Goal: Task Accomplishment & Management: Manage account settings

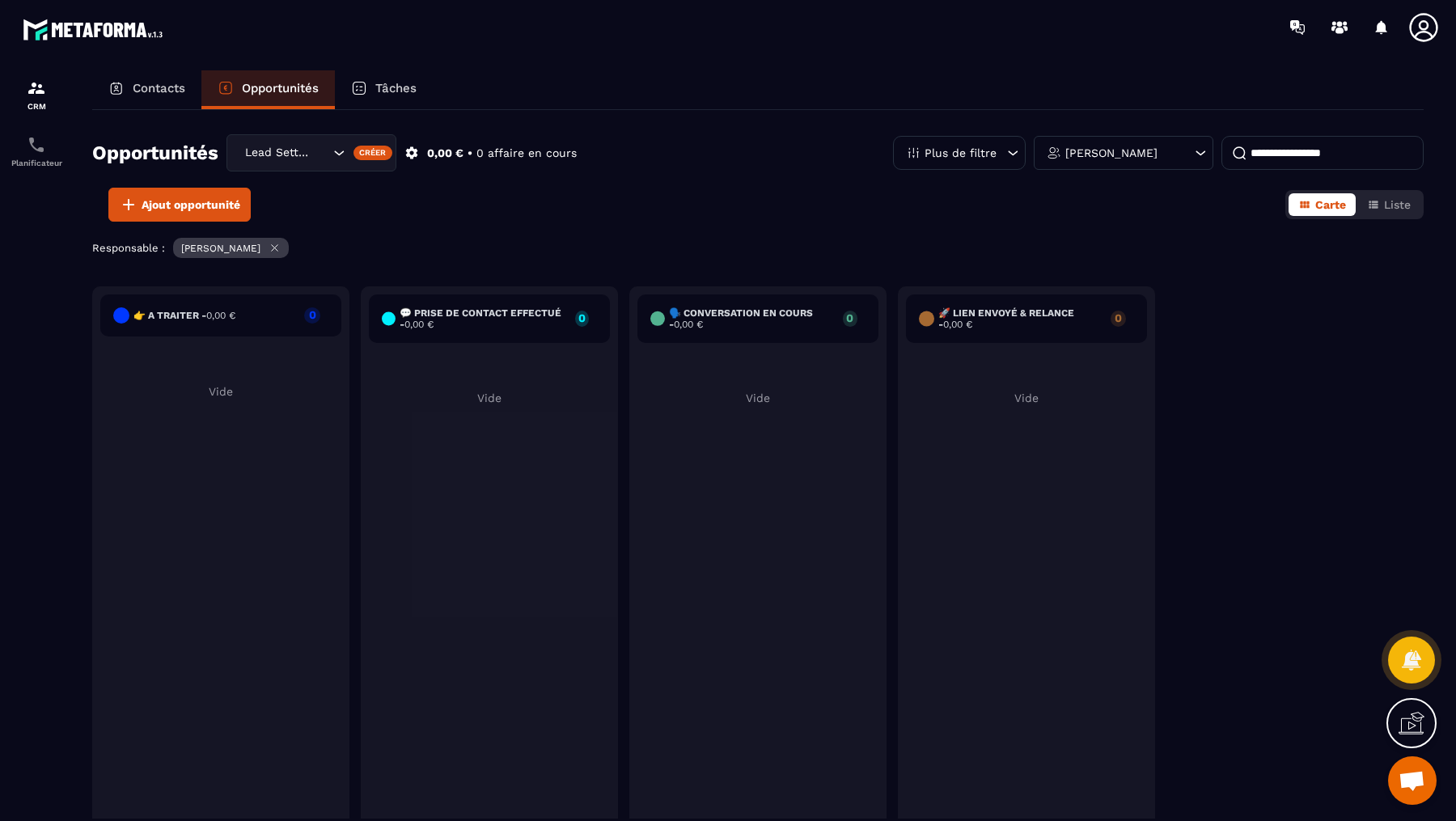
scroll to position [644, 0]
click at [271, 161] on div "Lead Setting" at bounding box center [285, 152] width 92 height 18
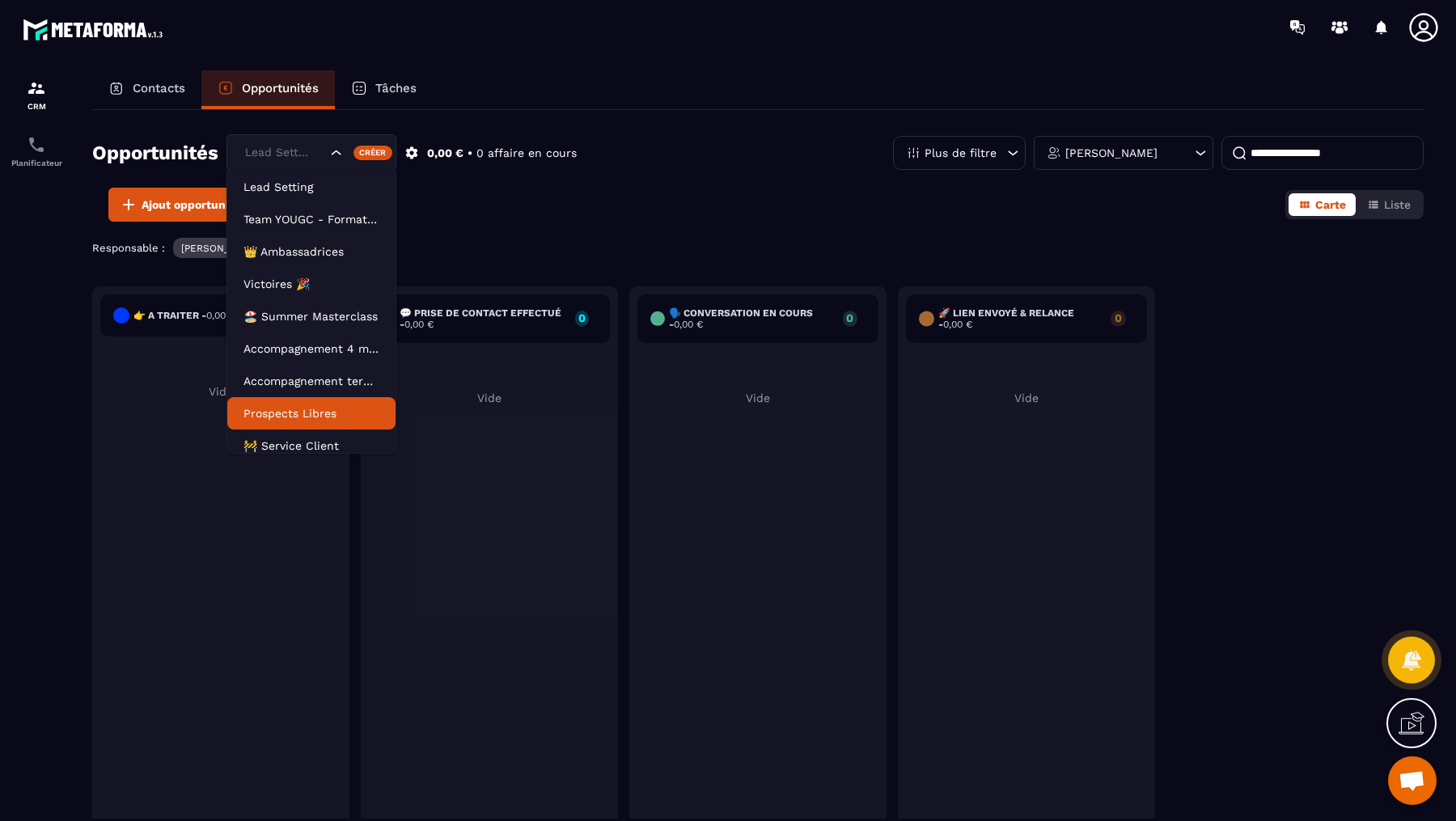
scroll to position [73, 0]
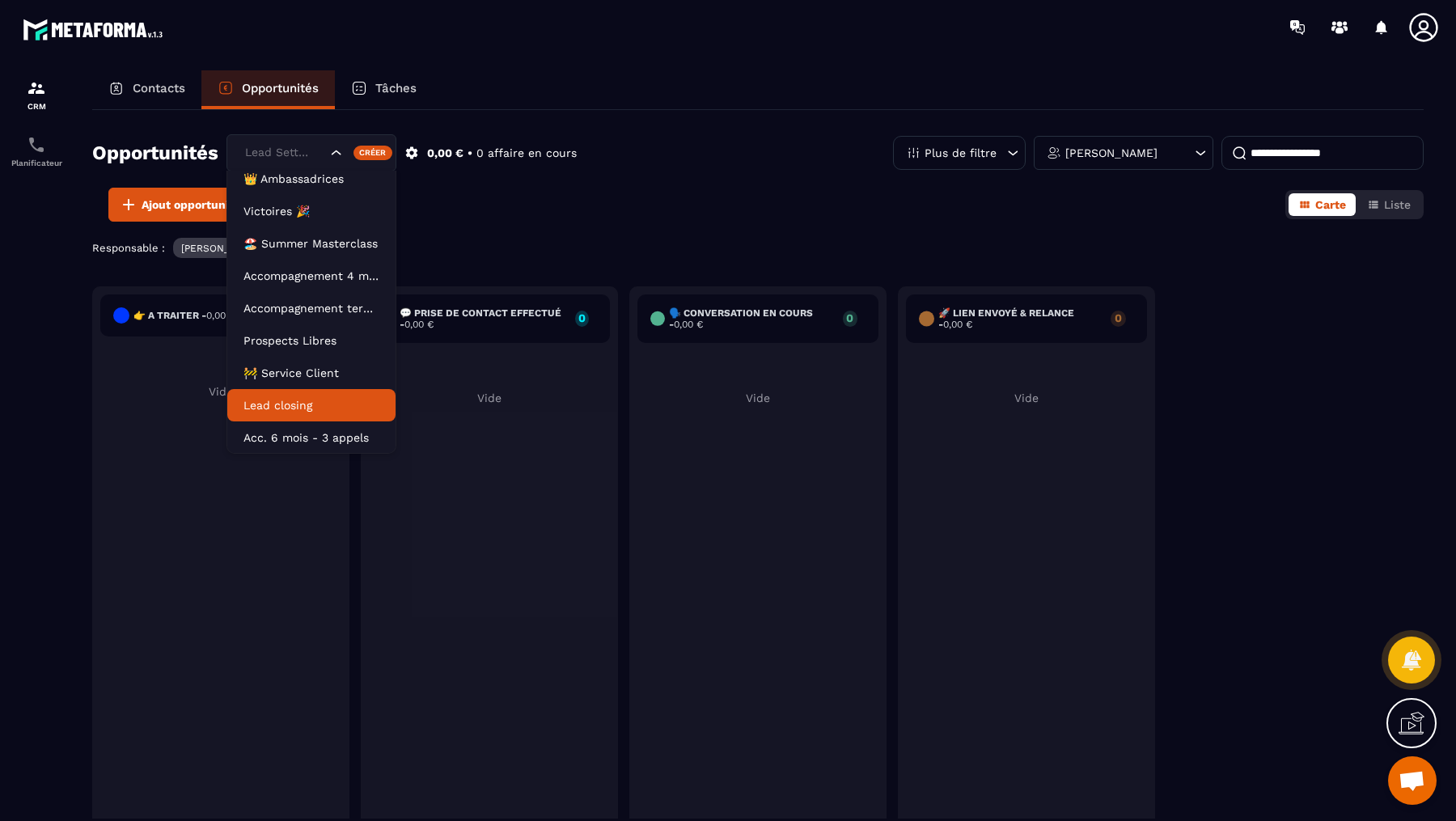
click at [287, 407] on p "Lead closing" at bounding box center [312, 405] width 136 height 16
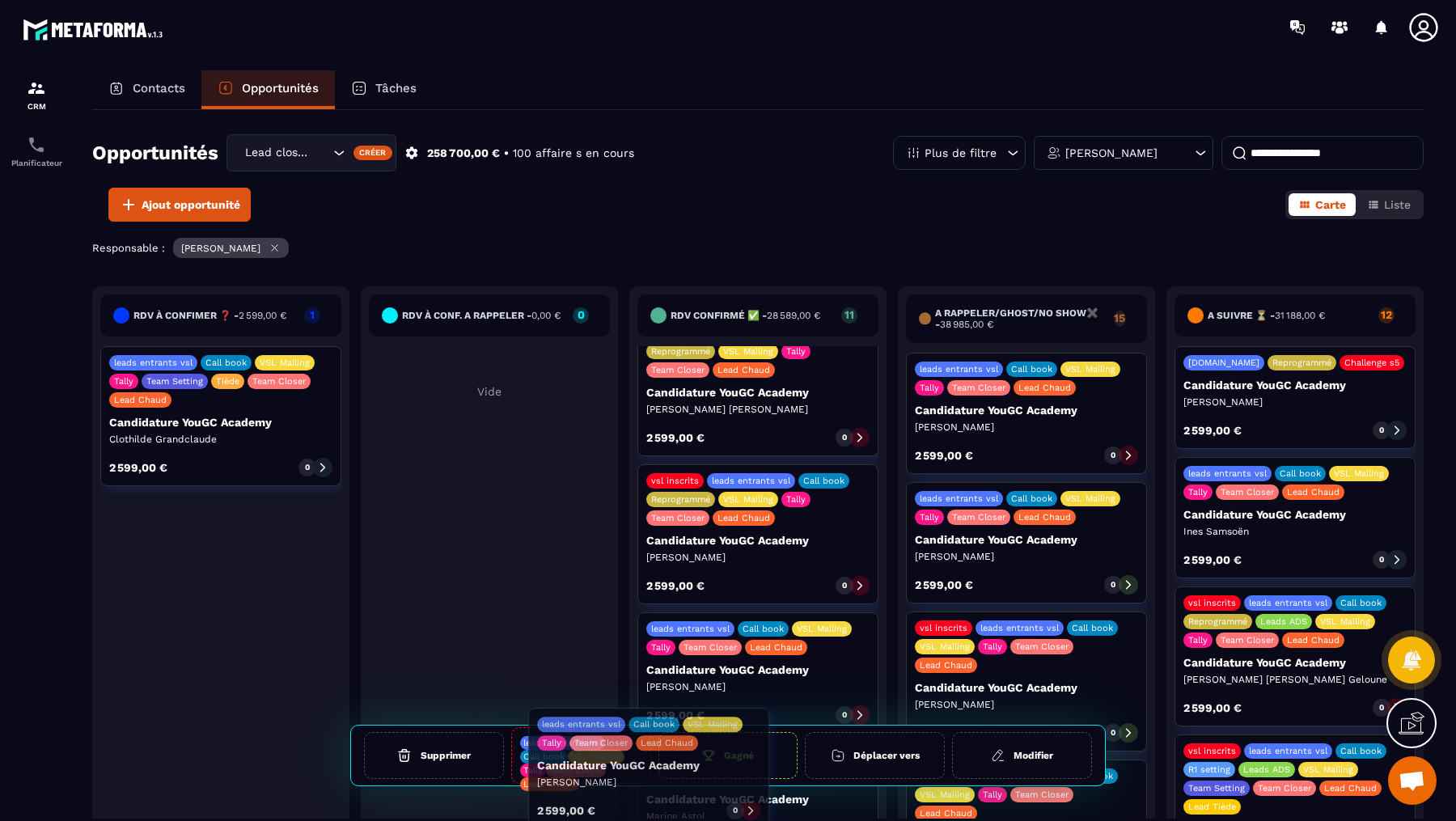
scroll to position [324, 0]
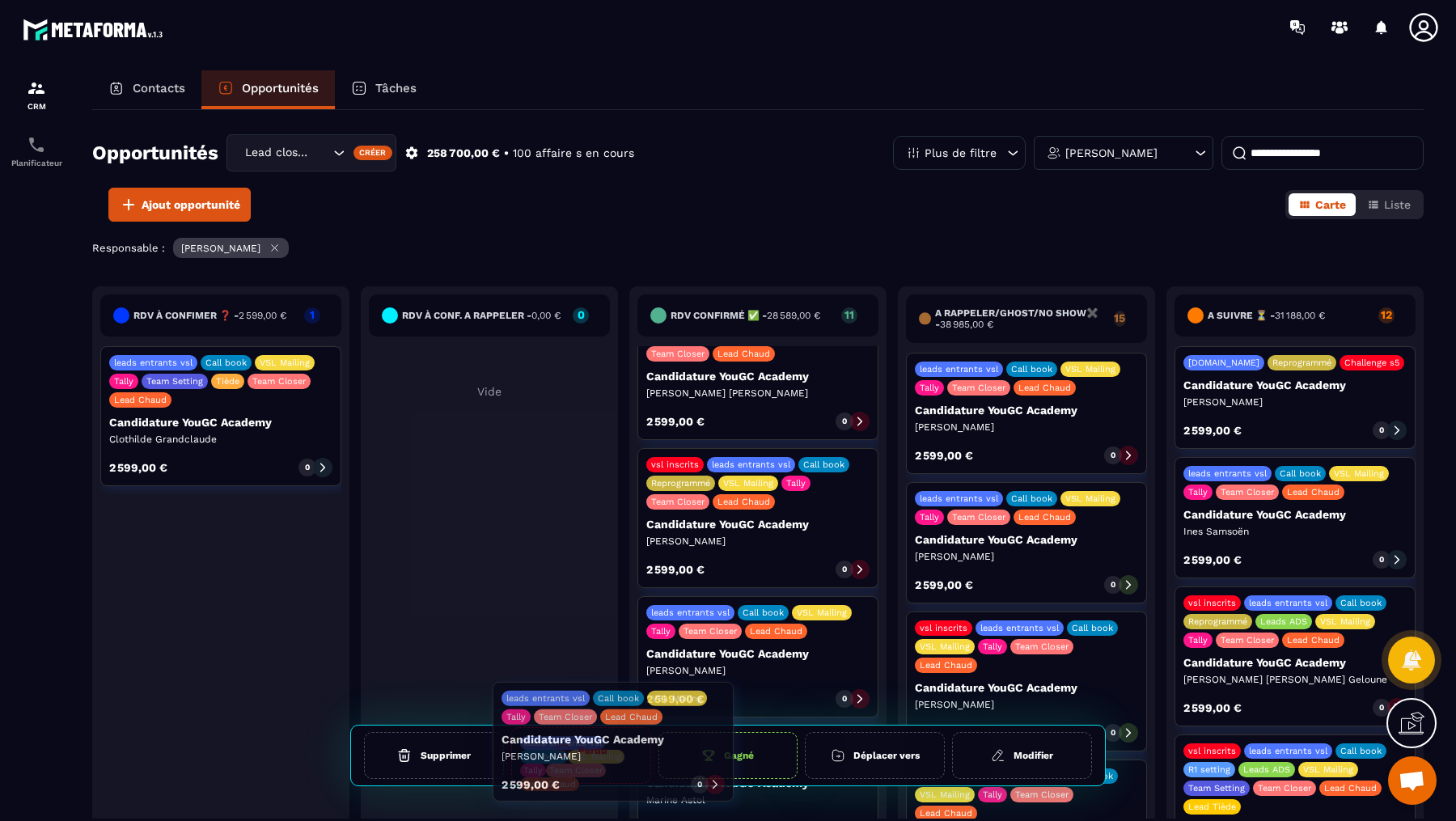
drag, startPoint x: 718, startPoint y: 543, endPoint x: 573, endPoint y: 751, distance: 253.6
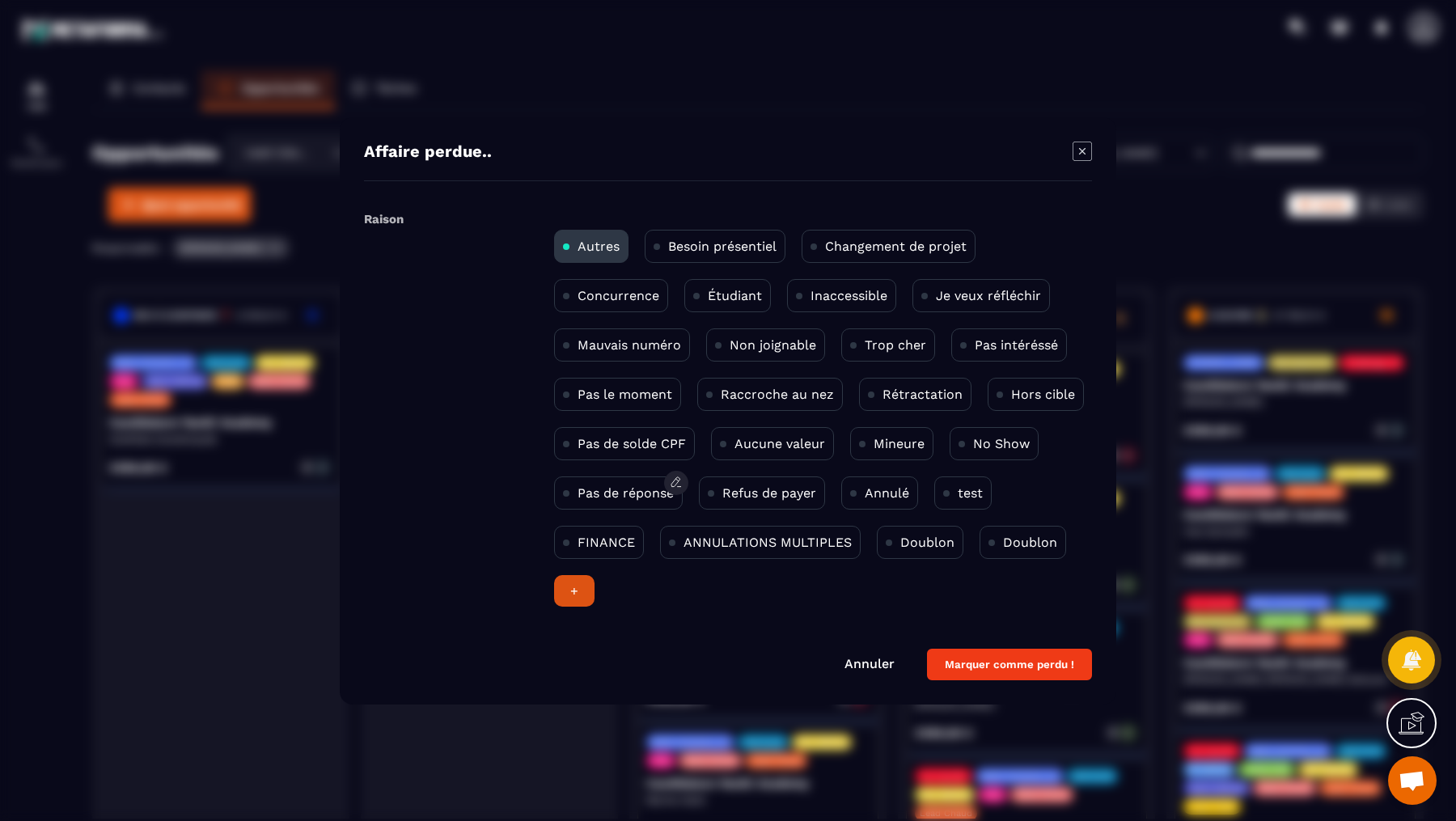
click at [586, 498] on p "Pas de réponse" at bounding box center [625, 493] width 96 height 15
click at [966, 659] on button "Marquer comme perdu !" at bounding box center [1009, 665] width 165 height 31
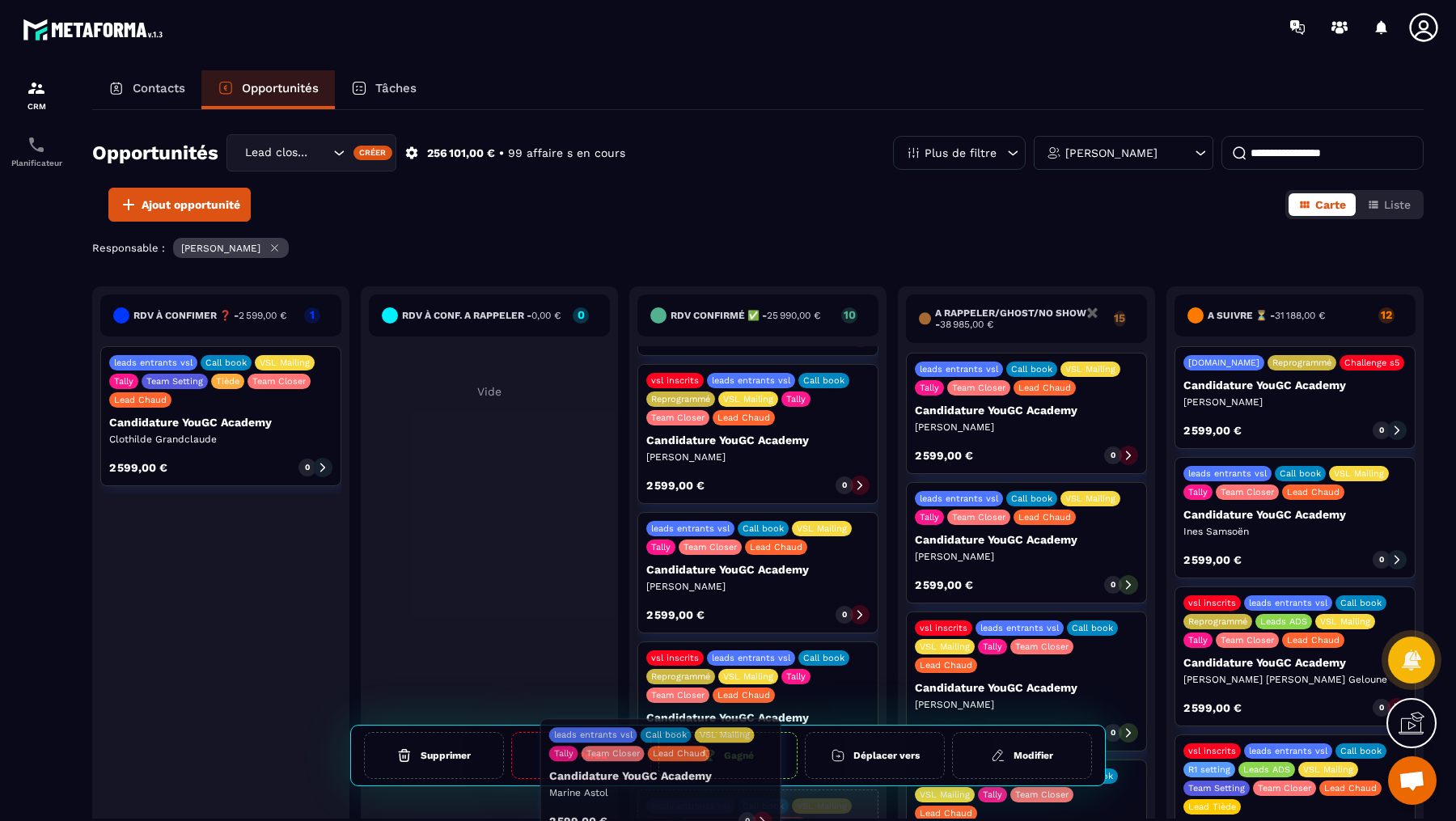
scroll to position [440, 0]
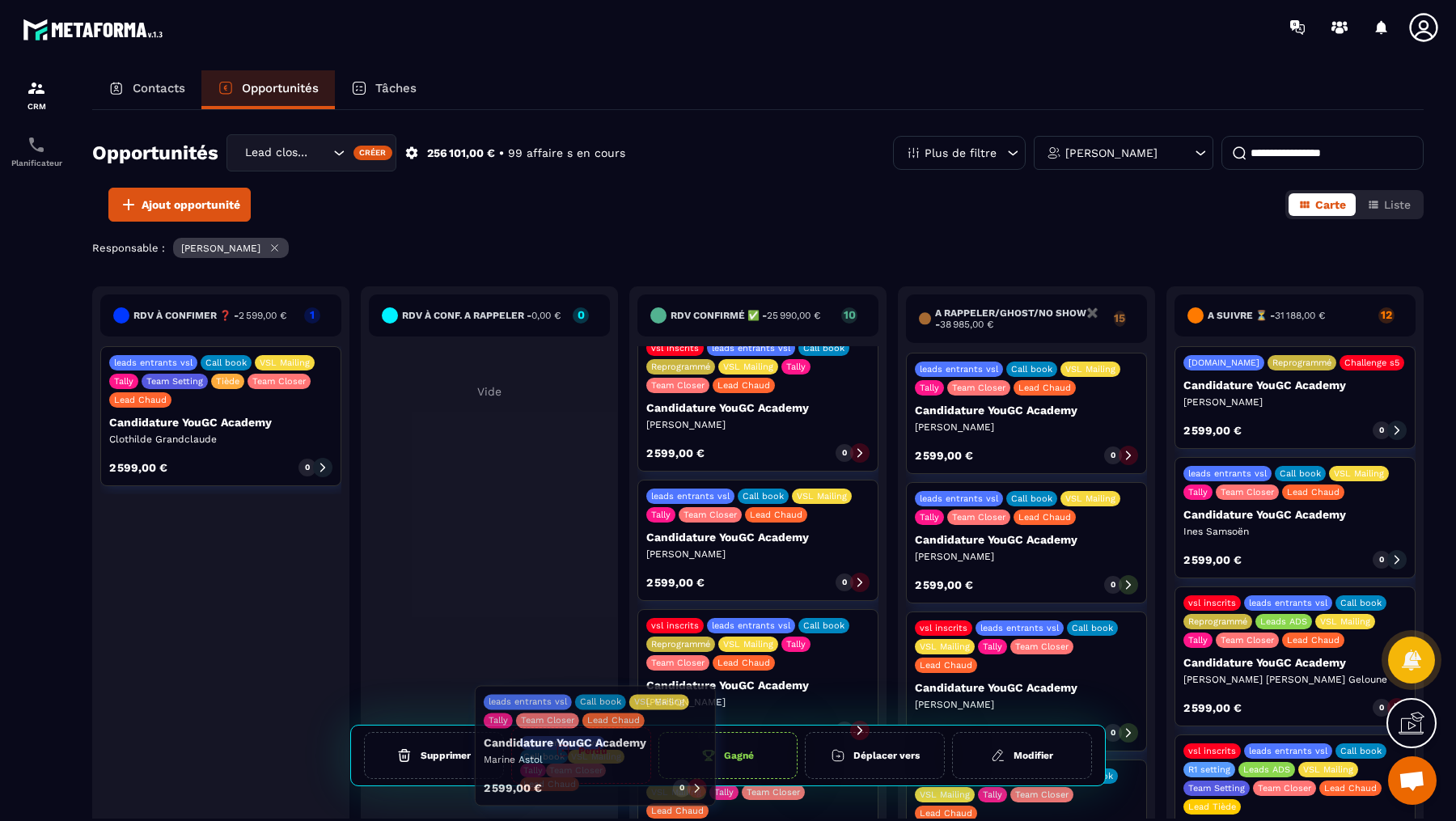
drag, startPoint x: 747, startPoint y: 682, endPoint x: 584, endPoint y: 754, distance: 178.2
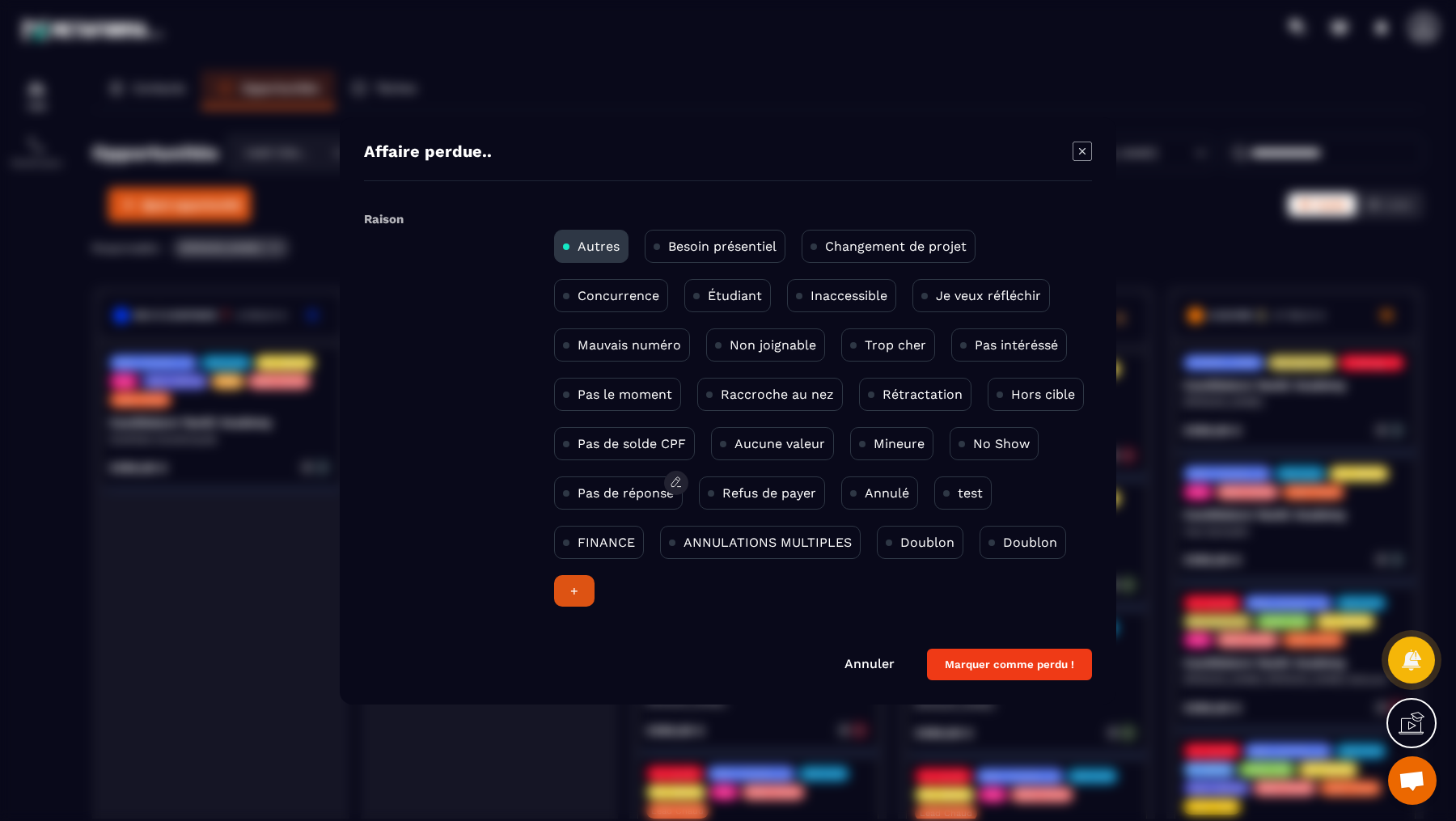
click at [607, 493] on p "Pas de réponse" at bounding box center [625, 493] width 96 height 15
click at [1037, 659] on button "Marquer comme perdu !" at bounding box center [1009, 665] width 165 height 31
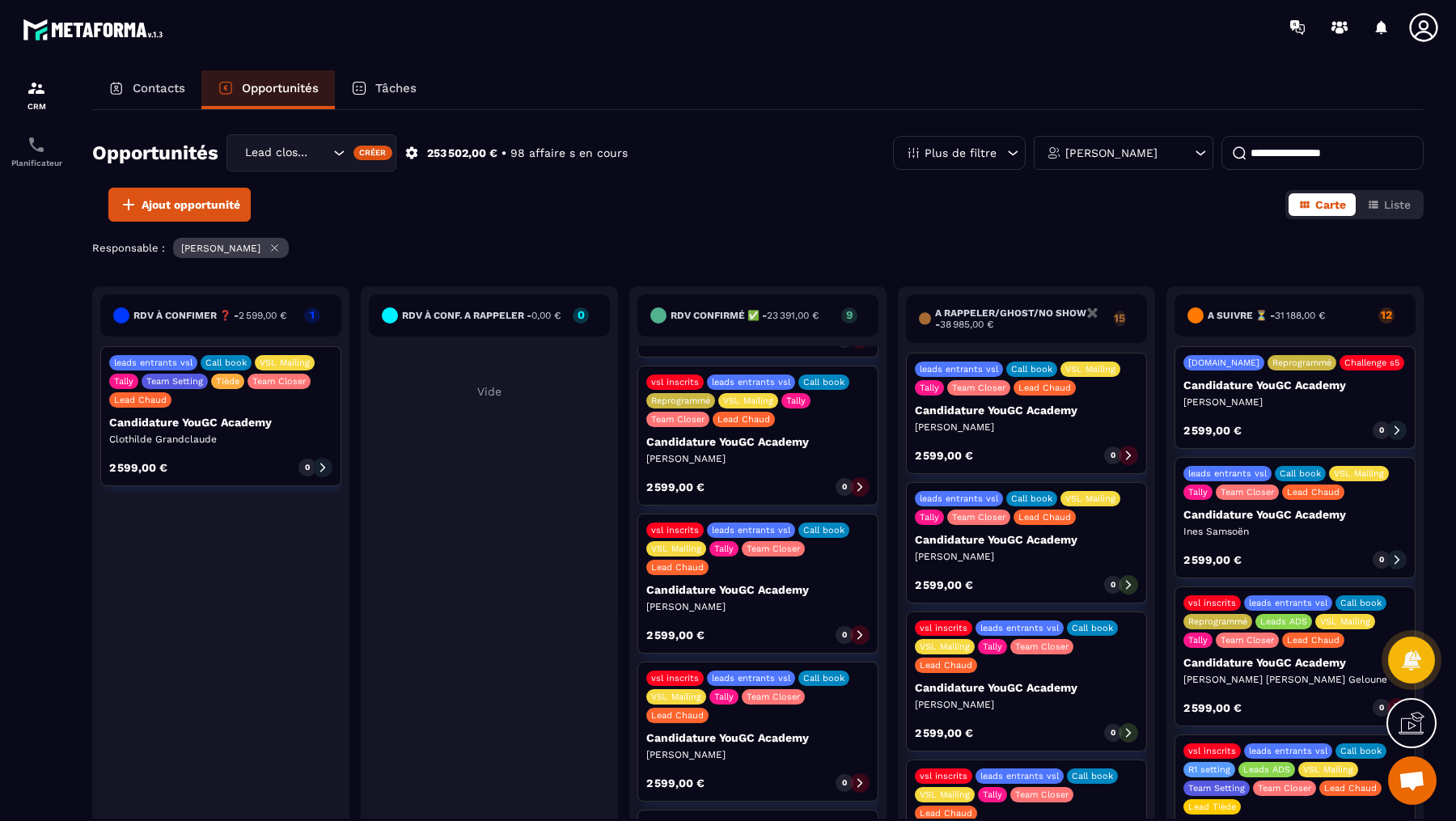
scroll to position [716, 0]
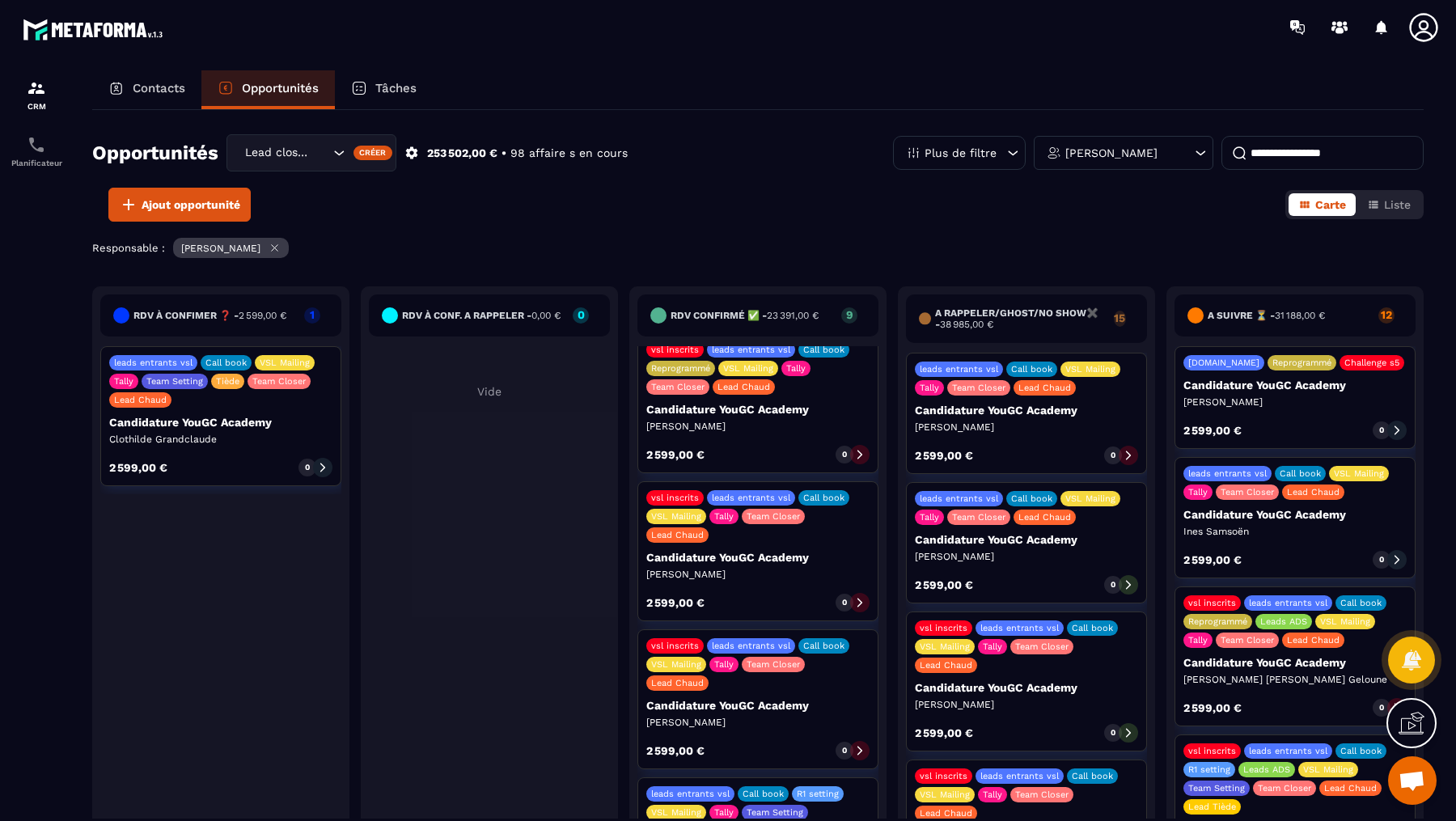
click at [861, 745] on icon at bounding box center [859, 750] width 11 height 11
